Goal: Information Seeking & Learning: Learn about a topic

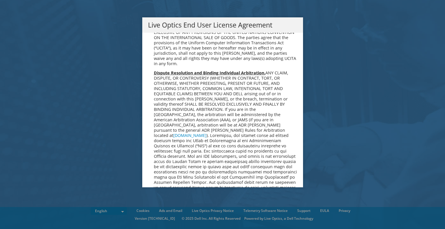
scroll to position [2190, 0]
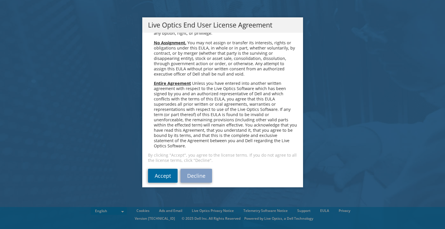
click at [158, 176] on link "Accept" at bounding box center [163, 176] width 30 height 14
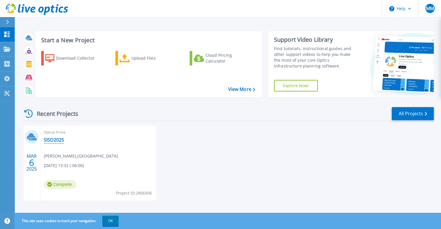
click at [56, 141] on link "SISD2025" at bounding box center [54, 140] width 20 height 6
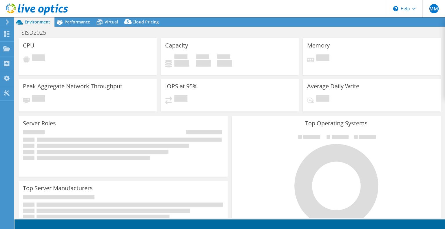
select select "USD"
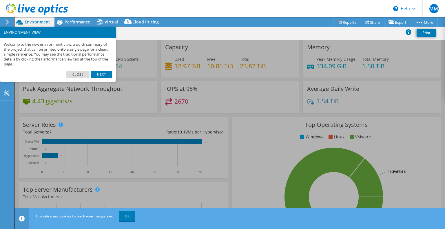
click at [82, 75] on link "Close" at bounding box center [77, 75] width 23 height 8
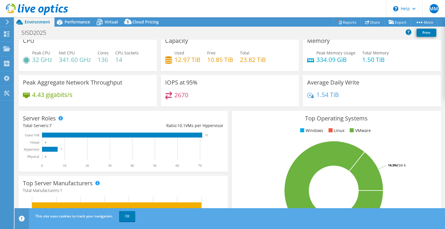
scroll to position [5, 0]
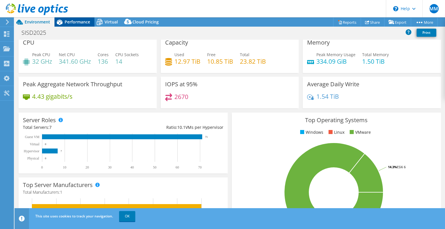
click at [82, 21] on span "Performance" at bounding box center [77, 22] width 25 height 6
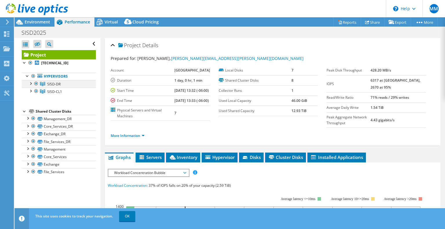
click at [32, 83] on div at bounding box center [31, 83] width 6 height 6
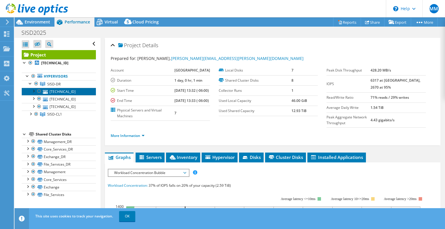
click at [64, 89] on link "192.168.64.20" at bounding box center [59, 92] width 74 height 8
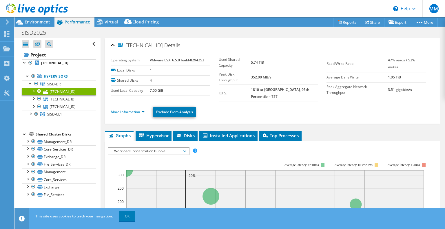
click at [34, 91] on div at bounding box center [33, 91] width 6 height 6
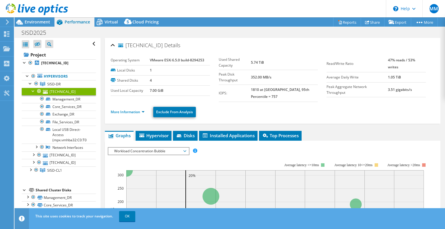
click at [32, 91] on div at bounding box center [33, 91] width 6 height 6
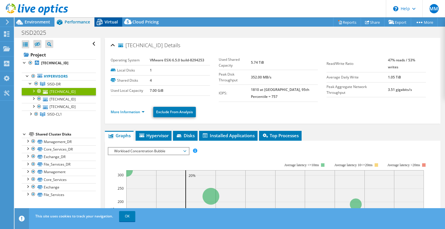
click at [108, 23] on span "Virtual" at bounding box center [111, 22] width 13 height 6
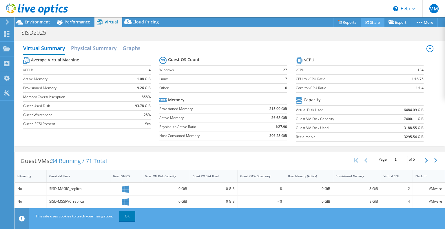
click at [368, 21] on link "Share" at bounding box center [373, 22] width 24 height 9
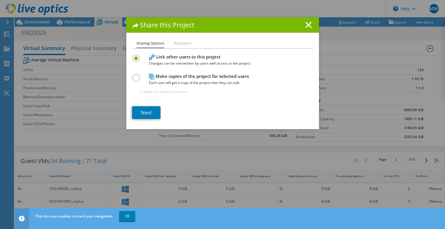
click at [185, 45] on li "Recipients" at bounding box center [183, 43] width 18 height 7
click at [145, 116] on link "Next" at bounding box center [146, 112] width 28 height 13
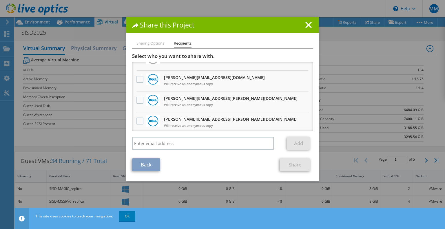
scroll to position [13, 0]
click at [308, 25] on icon at bounding box center [308, 25] width 6 height 6
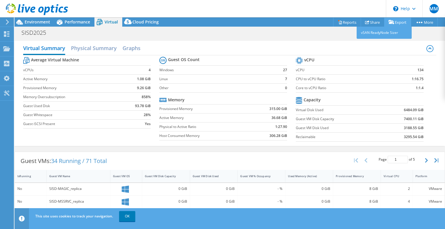
click at [395, 23] on link "Export" at bounding box center [397, 22] width 27 height 9
click at [386, 33] on link "vSAN ReadyNode Sizer" at bounding box center [384, 33] width 55 height 12
click at [396, 22] on link "Export" at bounding box center [397, 22] width 27 height 9
click at [348, 23] on link "Reports" at bounding box center [347, 22] width 28 height 9
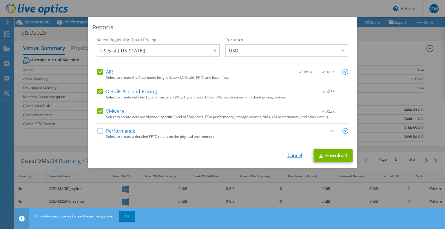
click at [295, 155] on link "Cancel" at bounding box center [294, 156] width 15 height 6
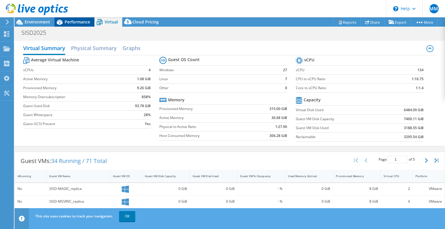
click at [72, 20] on span "Performance" at bounding box center [77, 22] width 25 height 6
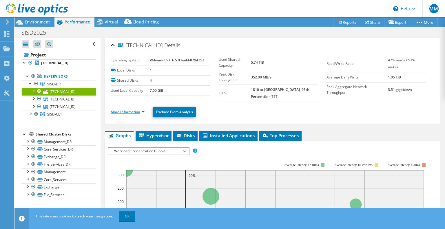
click at [134, 109] on link "More Information" at bounding box center [128, 111] width 34 height 5
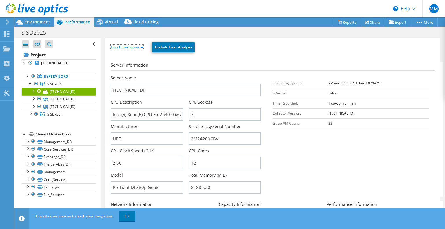
scroll to position [63, 0]
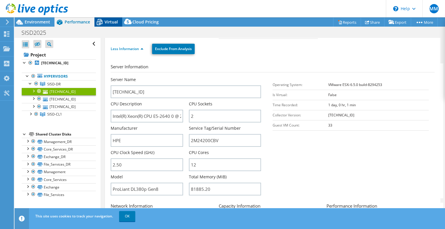
click at [117, 19] on span "Virtual" at bounding box center [111, 22] width 13 height 6
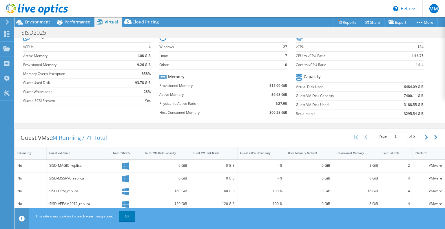
scroll to position [0, 0]
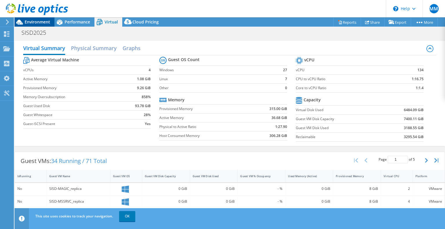
click at [47, 22] on span "Environment" at bounding box center [37, 22] width 25 height 6
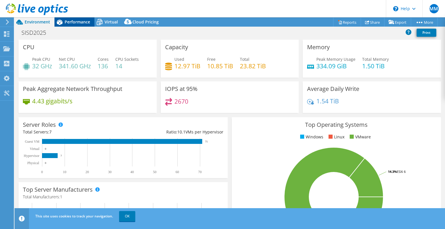
click at [78, 22] on span "Performance" at bounding box center [77, 22] width 25 height 6
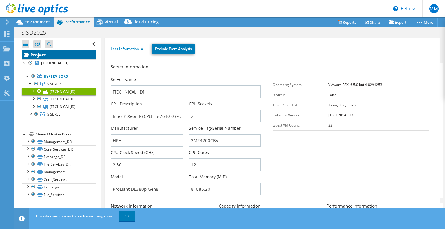
click at [39, 56] on link "Project" at bounding box center [59, 54] width 74 height 9
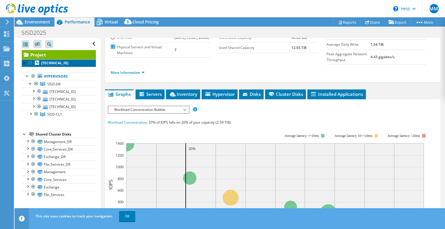
click at [59, 63] on b "192.168.64.20" at bounding box center [54, 63] width 27 height 5
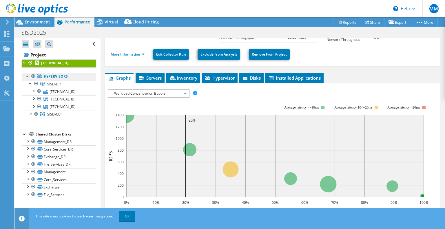
click at [61, 77] on link "Hypervisors" at bounding box center [59, 77] width 74 height 8
click at [72, 76] on link "Hypervisors" at bounding box center [59, 77] width 74 height 8
click at [25, 76] on div at bounding box center [28, 76] width 6 height 6
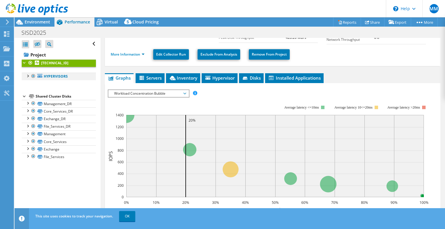
click at [25, 76] on div at bounding box center [28, 76] width 6 height 6
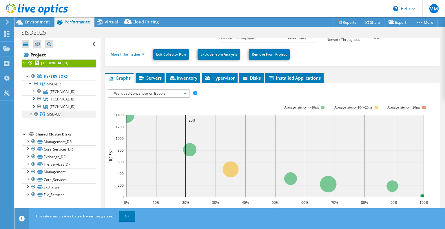
click at [29, 115] on div at bounding box center [31, 114] width 6 height 6
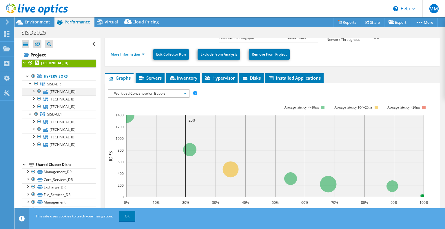
click at [35, 89] on div at bounding box center [33, 91] width 6 height 6
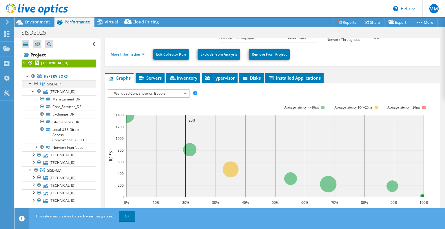
click at [31, 82] on div at bounding box center [31, 83] width 6 height 6
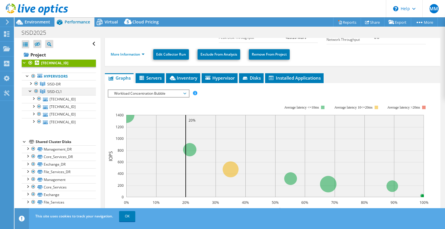
click at [31, 92] on div at bounding box center [31, 91] width 6 height 6
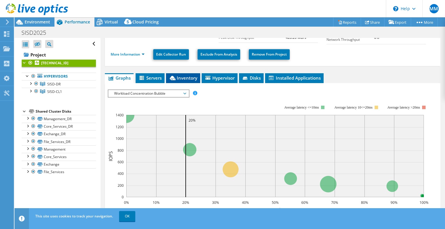
click at [185, 76] on span "Inventory" at bounding box center [183, 78] width 28 height 6
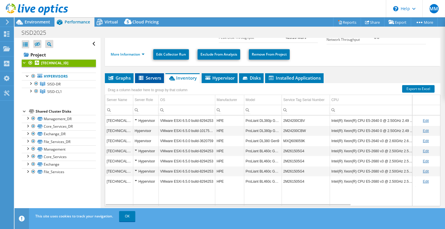
click at [153, 75] on span "Servers" at bounding box center [149, 78] width 23 height 6
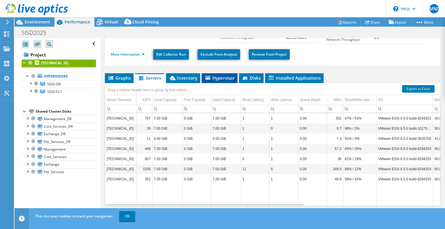
click at [220, 76] on span "Hypervisor" at bounding box center [219, 78] width 30 height 6
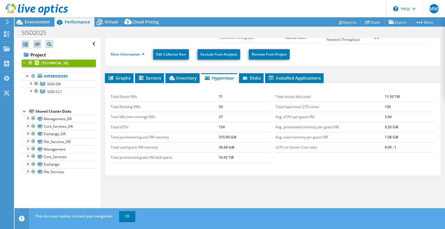
click at [196, 112] on td "Total Idle (not-running) VMs" at bounding box center [165, 117] width 108 height 10
click at [254, 78] on span "Disks" at bounding box center [251, 78] width 19 height 6
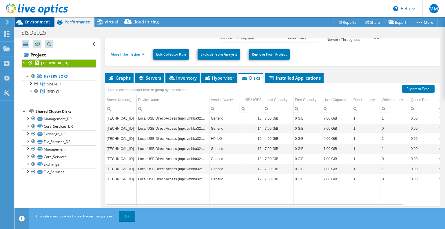
click at [41, 25] on div "Environment" at bounding box center [34, 21] width 40 height 9
